Goal: Transaction & Acquisition: Download file/media

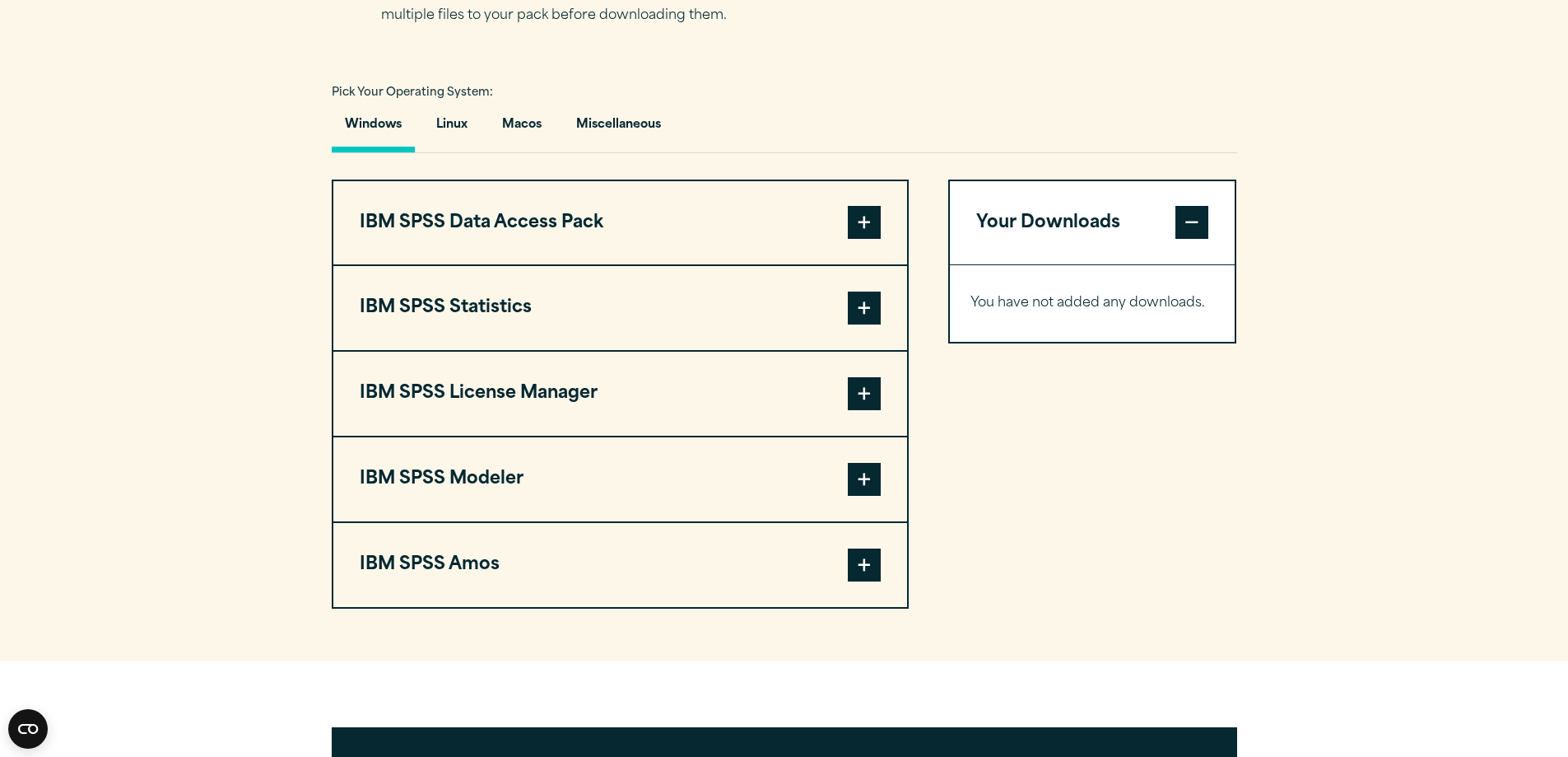
scroll to position [1152, 0]
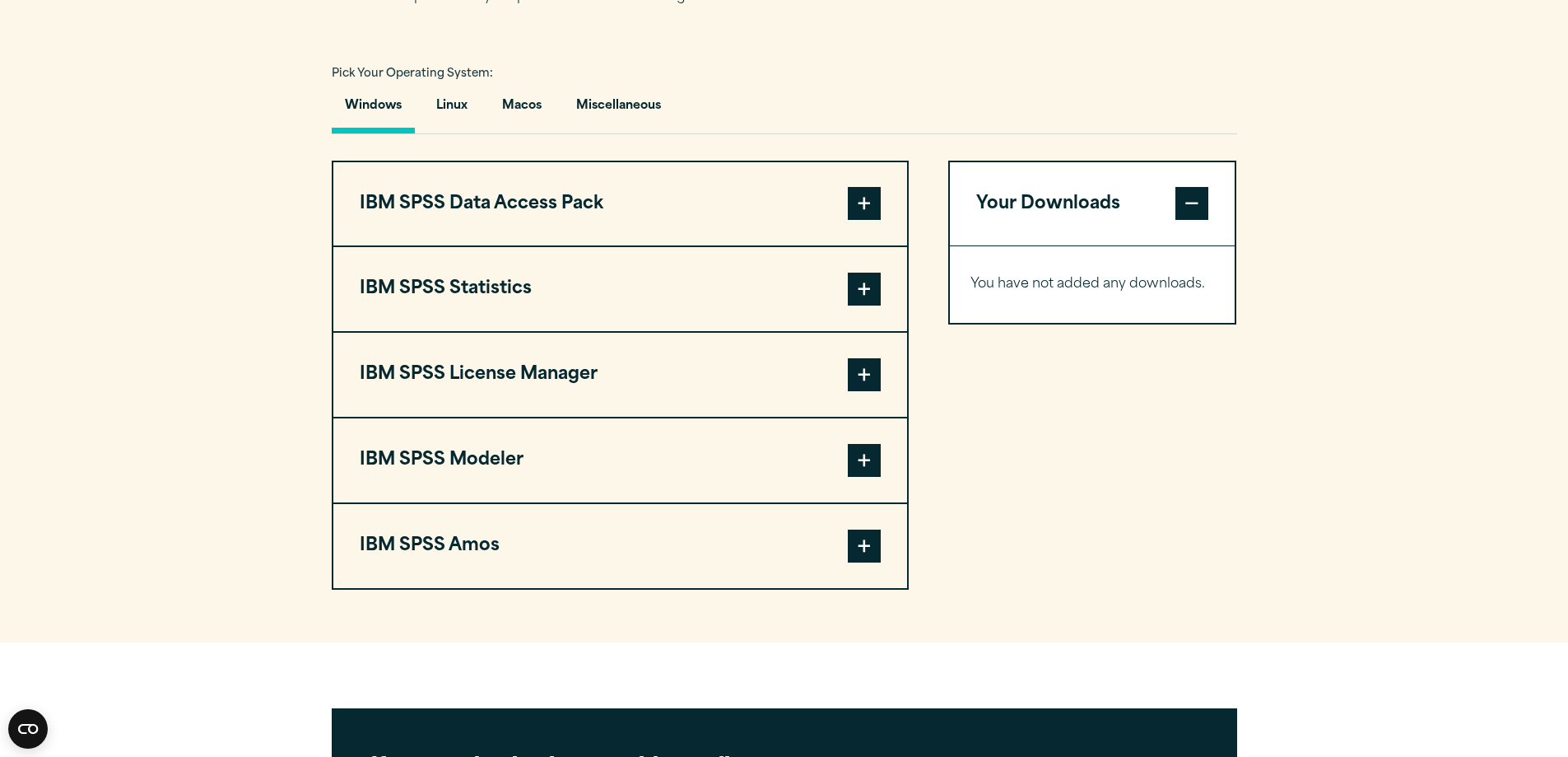
click at [484, 330] on button "IBM SPSS Statistics" at bounding box center [620, 289] width 574 height 84
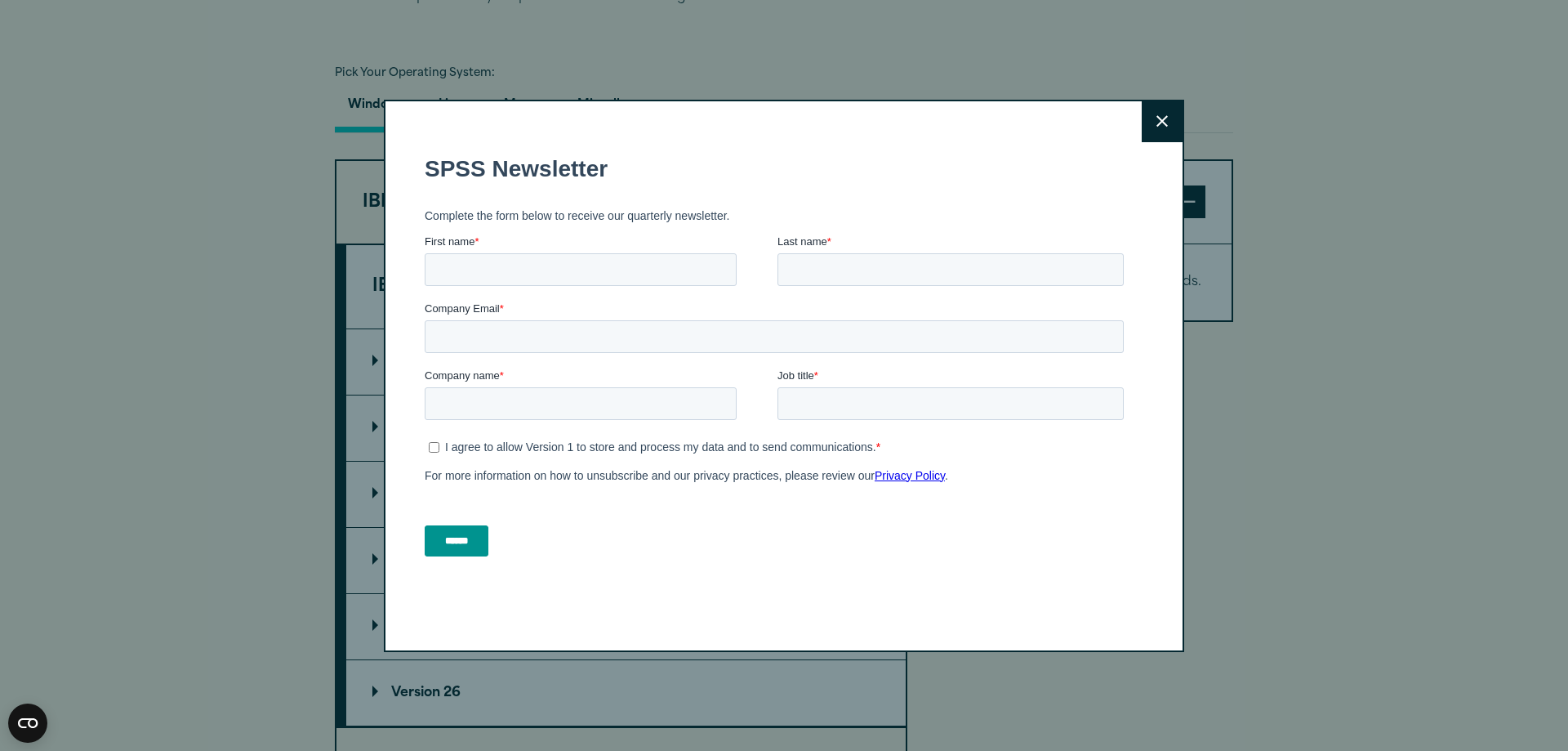
click at [1169, 129] on button "Close" at bounding box center [1162, 121] width 41 height 41
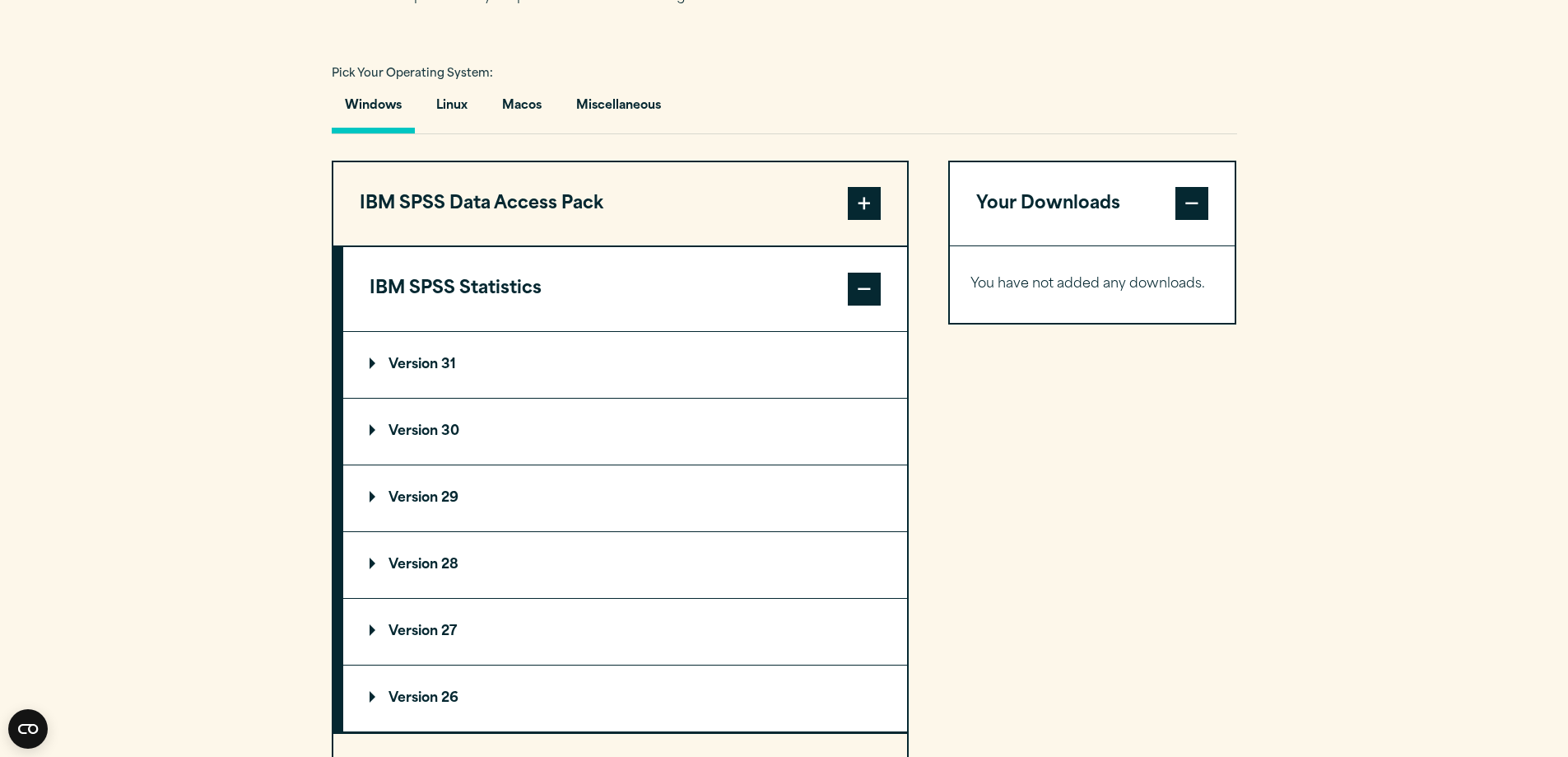
click at [493, 398] on summary "Version 31" at bounding box center [625, 364] width 564 height 66
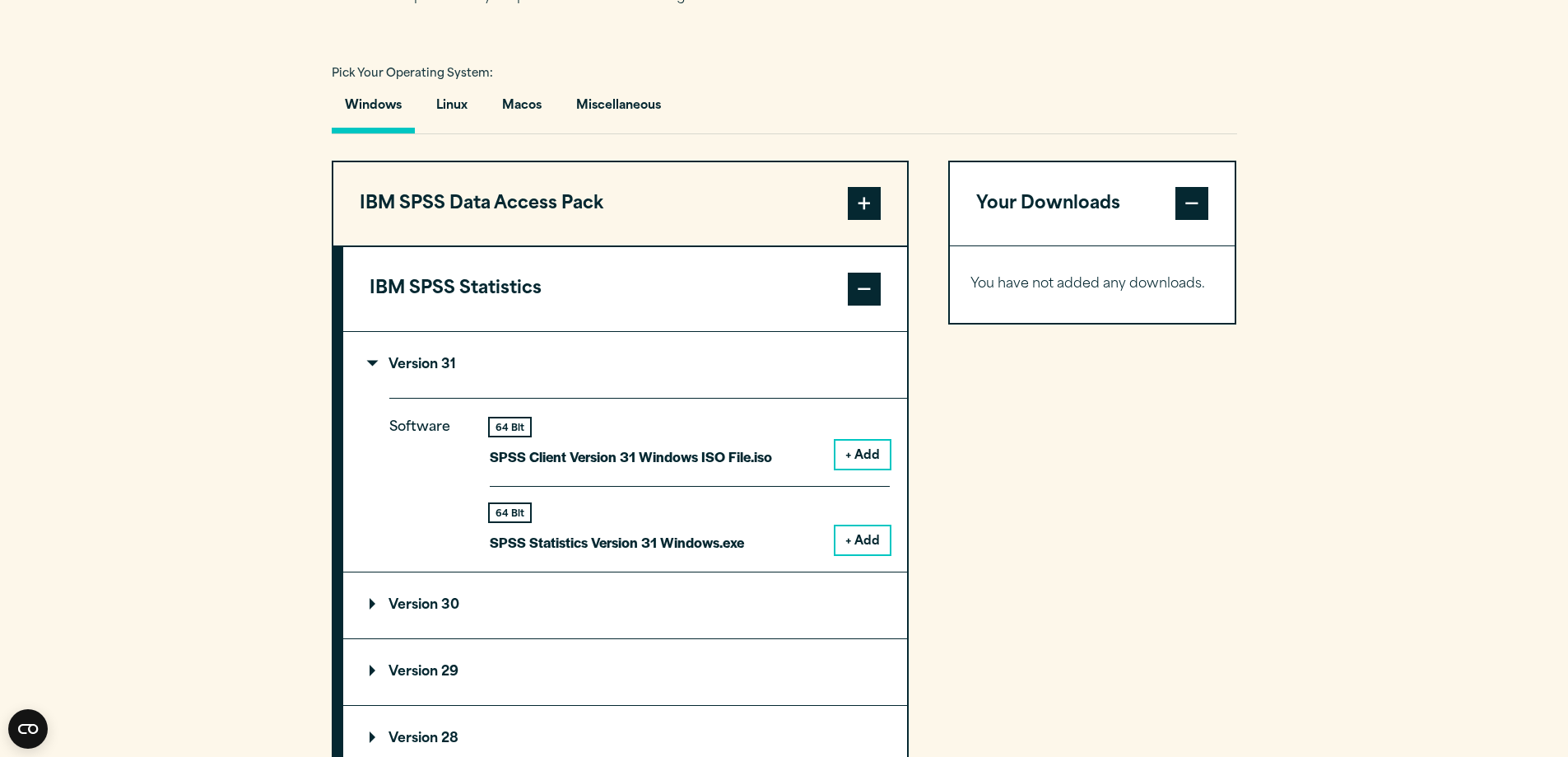
click at [852, 554] on button "+ Add" at bounding box center [862, 540] width 55 height 28
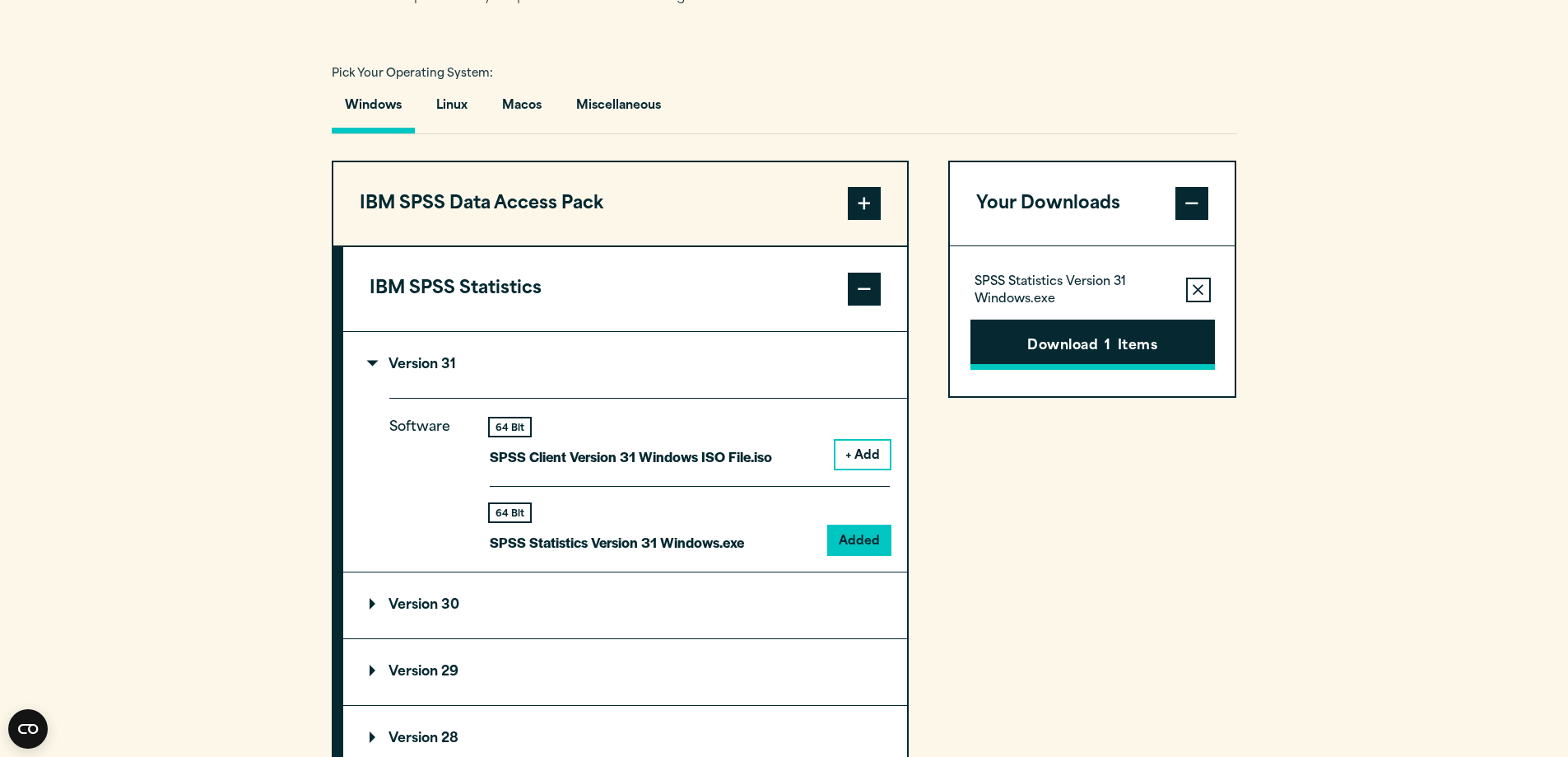
click at [1045, 371] on button "Download 1 Items" at bounding box center [1093, 345] width 244 height 51
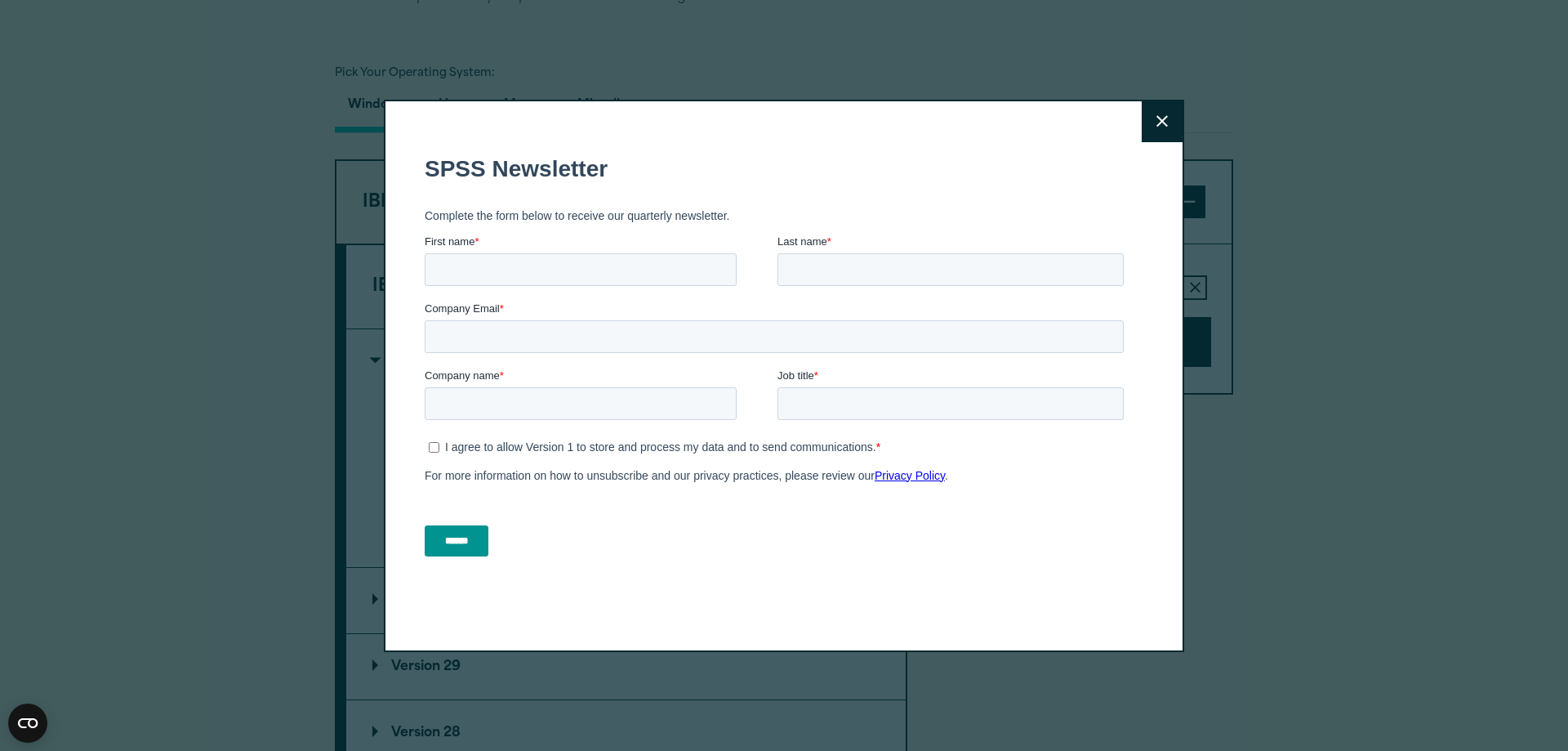
click at [1168, 103] on button "Close" at bounding box center [1162, 121] width 41 height 41
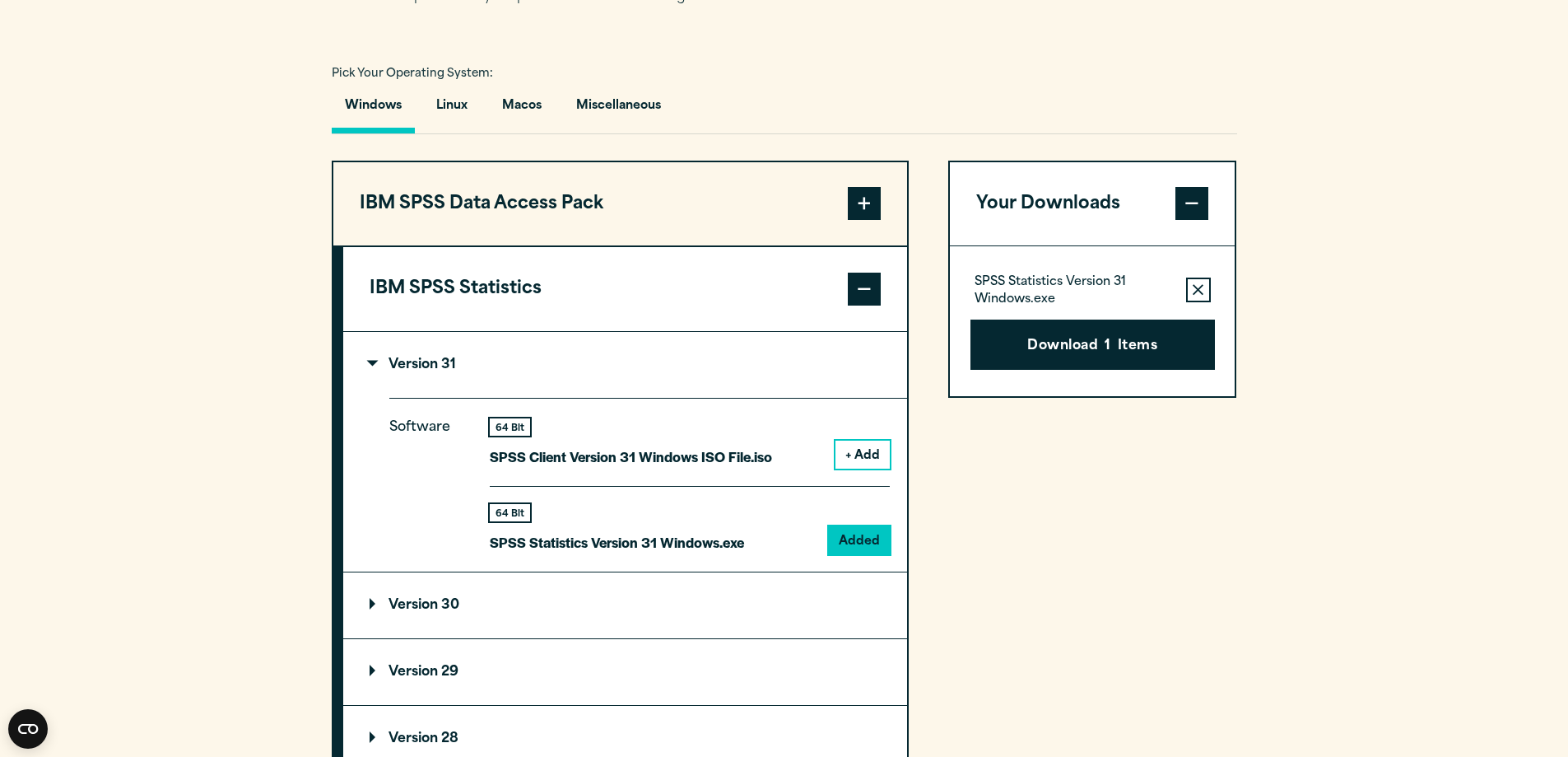
click at [1106, 396] on div "SPSS Statistics Version 31 Windows.exe Remove this item from your software down…" at bounding box center [1093, 321] width 286 height 149
click at [1111, 346] on div "Download 1 Items" at bounding box center [1093, 338] width 244 height 64
click at [1095, 363] on button "Download 1 Items" at bounding box center [1093, 345] width 244 height 51
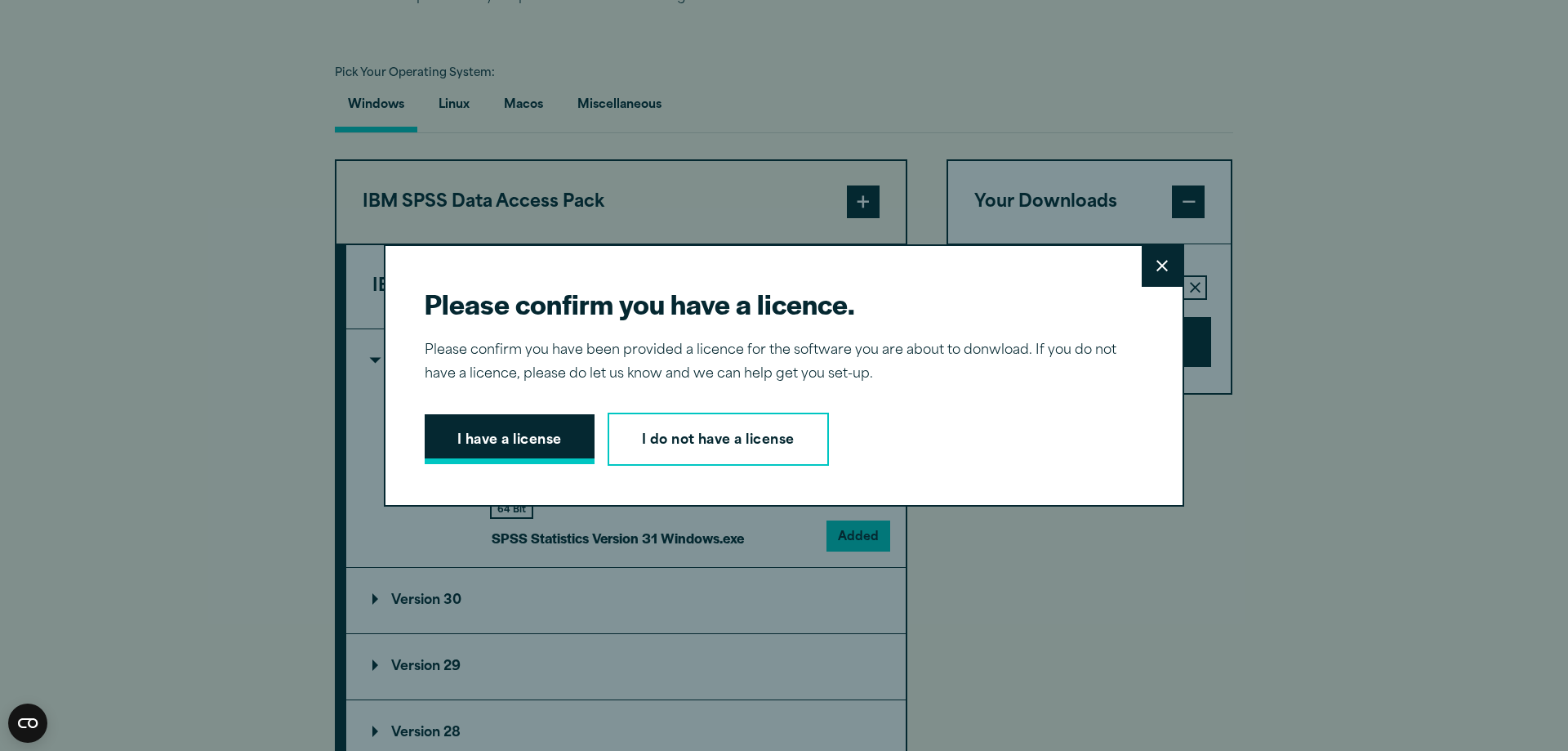
click at [566, 430] on button "I have a license" at bounding box center [510, 439] width 170 height 51
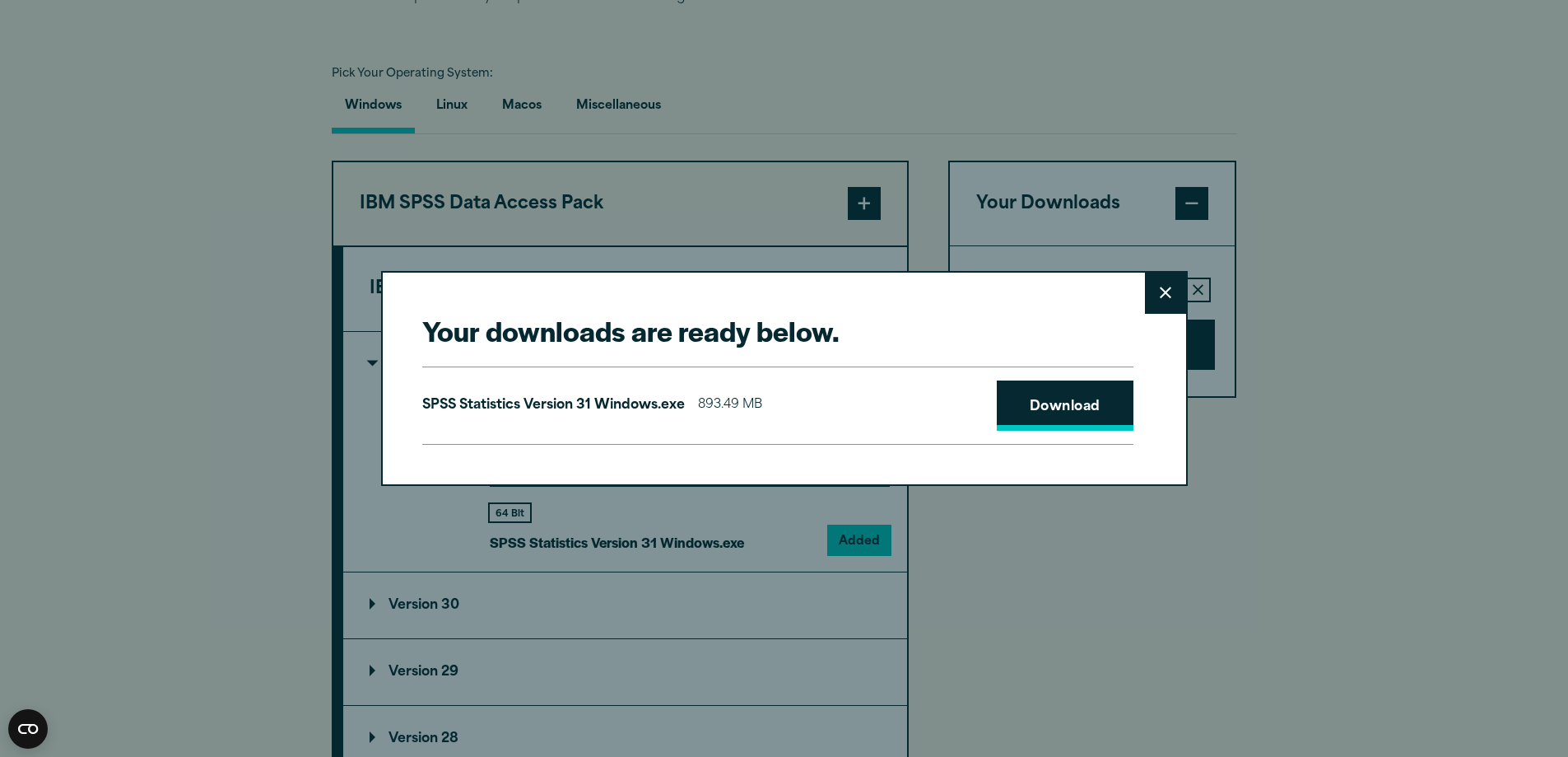
click at [1078, 402] on link "Download" at bounding box center [1064, 406] width 137 height 51
